Goal: Check status: Check status

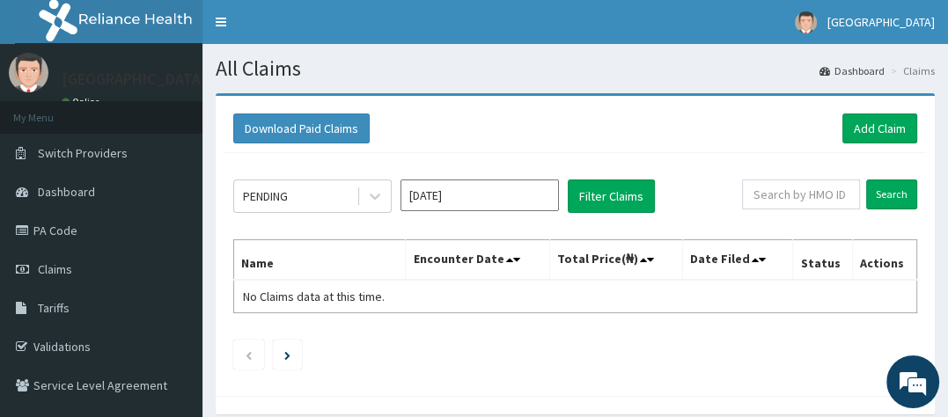
click at [472, 203] on input "Sep 2025" at bounding box center [480, 196] width 159 height 32
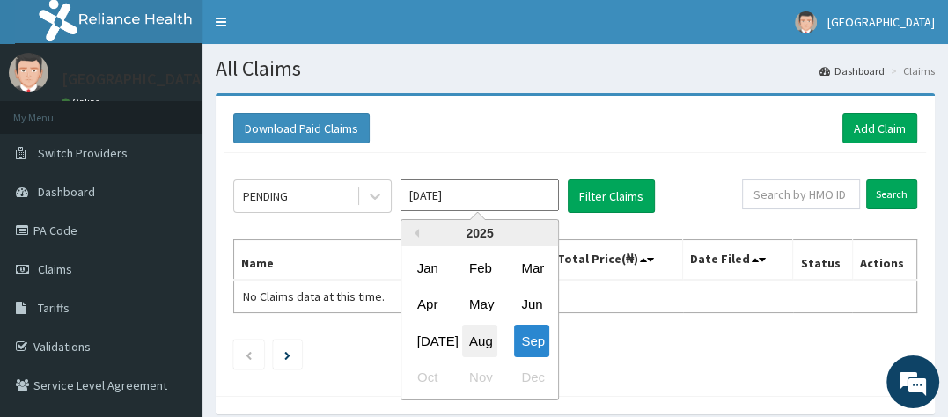
click at [491, 341] on div "Aug" at bounding box center [479, 341] width 35 height 33
type input "Aug 2025"
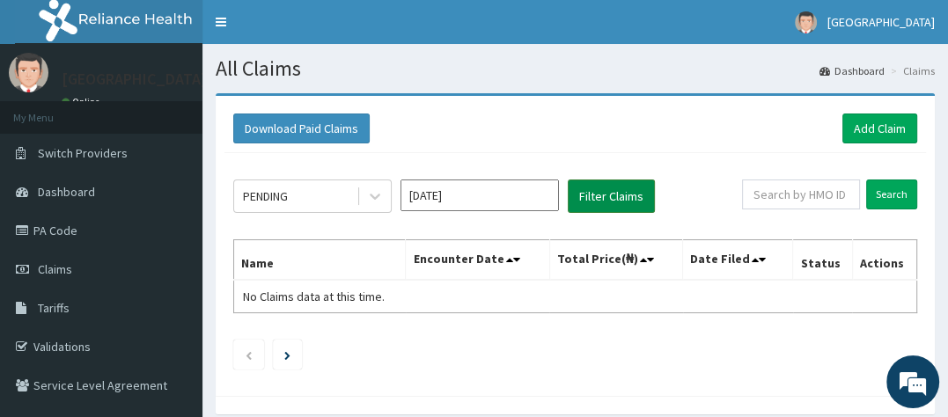
click at [600, 200] on button "Filter Claims" at bounding box center [611, 196] width 87 height 33
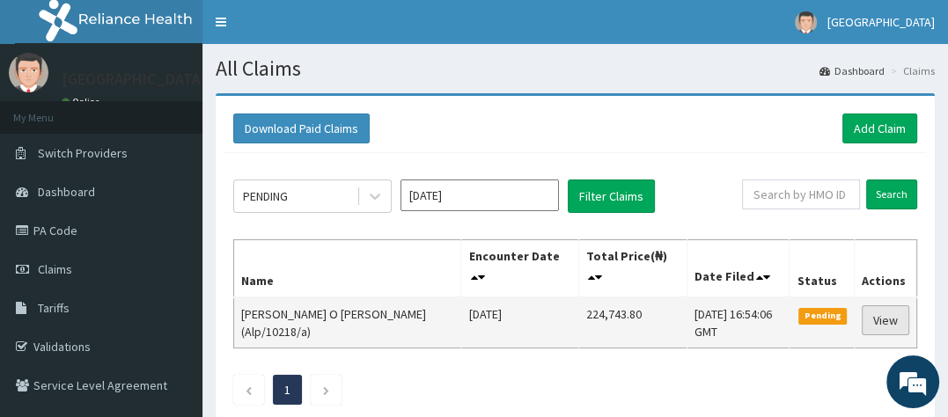
click at [889, 313] on link "View" at bounding box center [886, 321] width 48 height 30
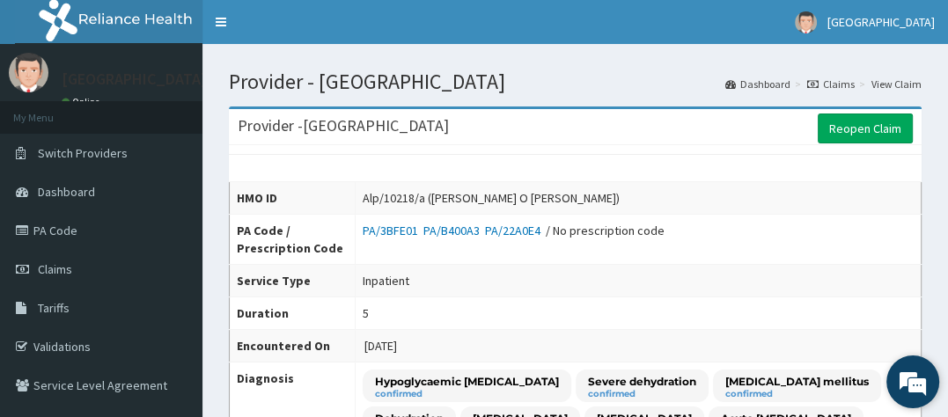
click at [906, 383] on em at bounding box center [913, 382] width 48 height 48
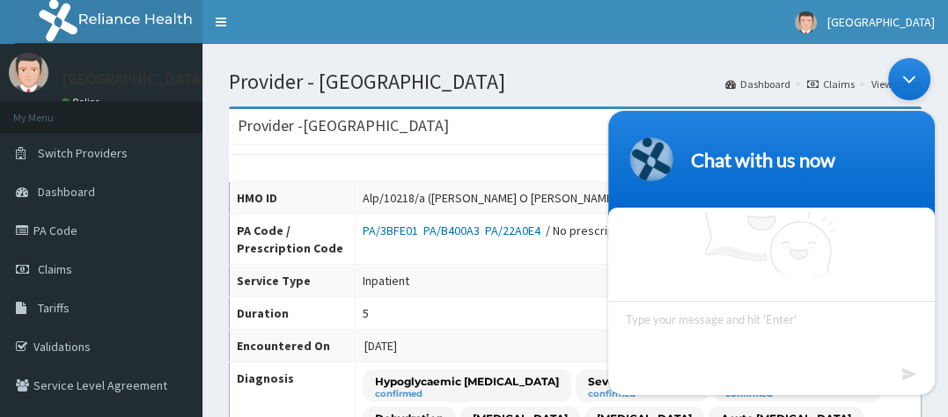
scroll to position [56, 0]
